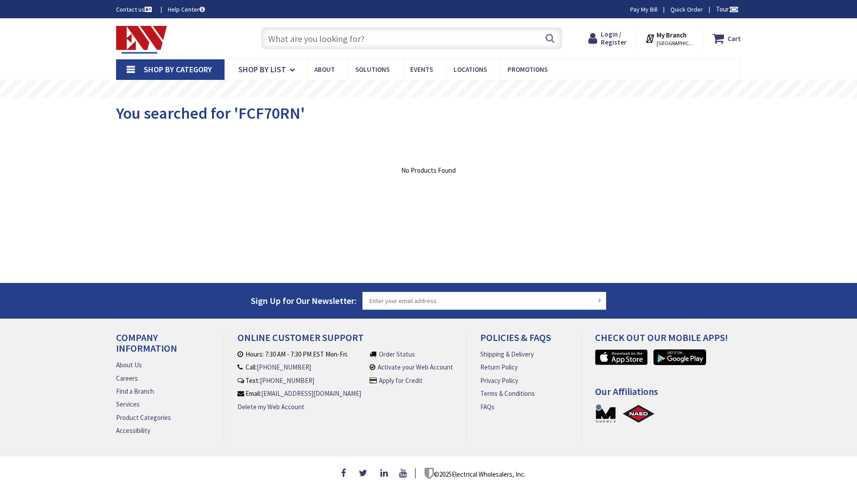
type input "Madison Square Park Reflecting Pool, 4-28 Madison Square N, New York, NY 10010,…"
